Goal: Browse casually: Explore the website without a specific task or goal

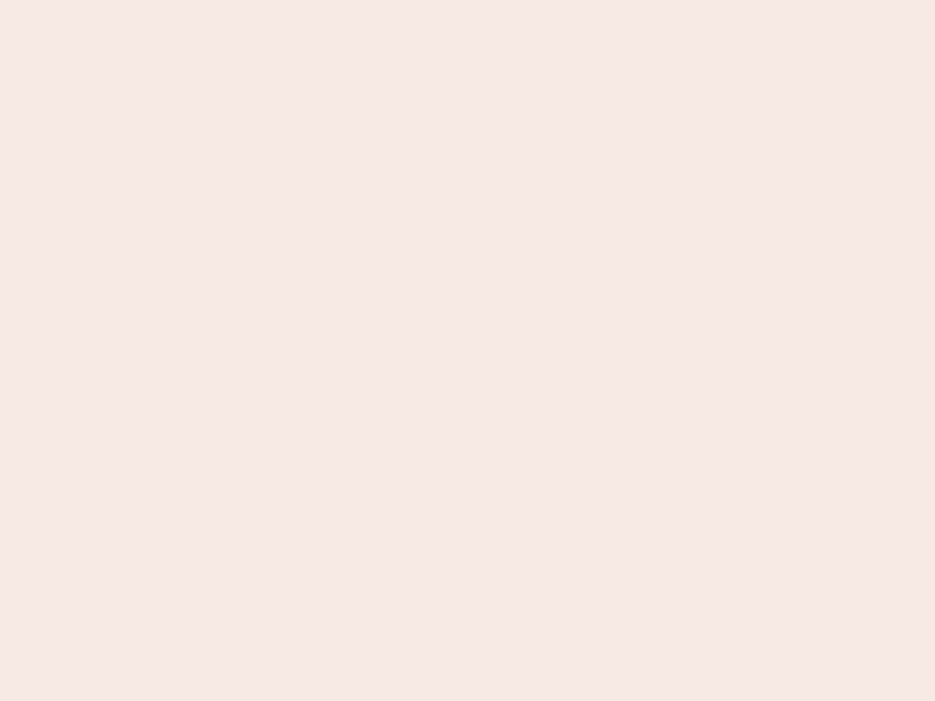
click at [468, 351] on nb-app "Almost there Thank you for registering for Newbook. Your account is under revie…" at bounding box center [467, 350] width 935 height 701
click at [468, 0] on nb-app "Almost there Thank you for registering for Newbook. Your account is under revie…" at bounding box center [467, 350] width 935 height 701
click at [500, 0] on nb-app "Almost there Thank you for registering for Newbook. Your account is under revie…" at bounding box center [467, 350] width 935 height 701
click at [468, 351] on nb-app "Almost there Thank you for registering for Newbook. Your account is under revie…" at bounding box center [467, 350] width 935 height 701
click at [468, 0] on nb-app "Almost there Thank you for registering for Newbook. Your account is under revie…" at bounding box center [467, 350] width 935 height 701
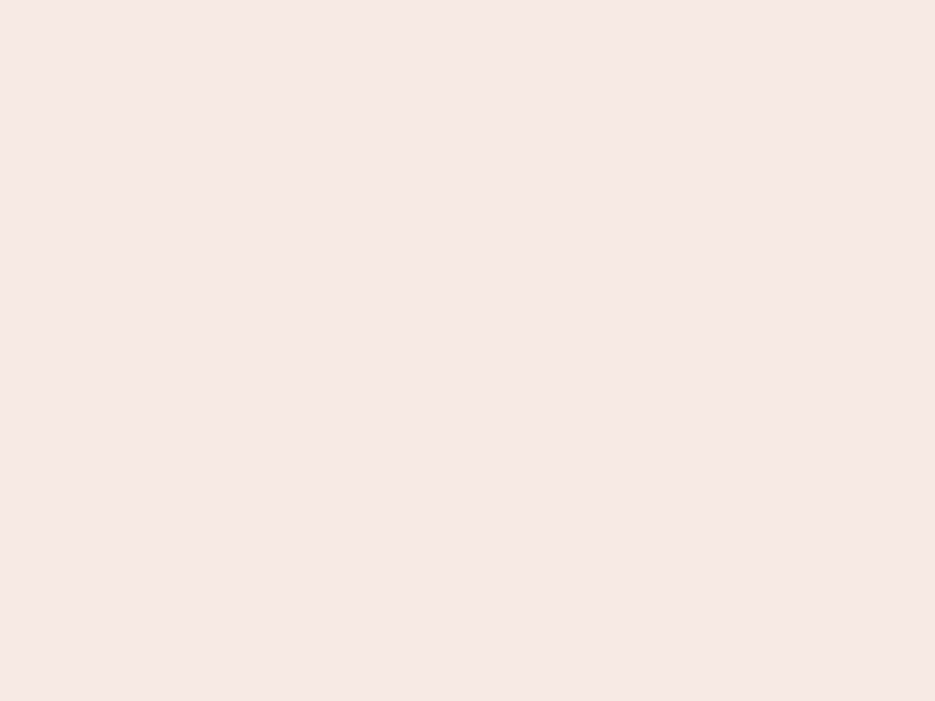
click at [327, 0] on nb-app "Almost there Thank you for registering for Newbook. Your account is under revie…" at bounding box center [467, 350] width 935 height 701
click at [468, 351] on nb-app "Almost there Thank you for registering for Newbook. Your account is under revie…" at bounding box center [467, 350] width 935 height 701
click at [468, 0] on nb-app "Almost there Thank you for registering for Newbook. Your account is under revie…" at bounding box center [467, 350] width 935 height 701
click at [327, 0] on nb-app "Almost there Thank you for registering for Newbook. Your account is under revie…" at bounding box center [467, 350] width 935 height 701
click at [468, 351] on nb-app "Almost there Thank you for registering for Newbook. Your account is under revie…" at bounding box center [467, 350] width 935 height 701
